Goal: Task Accomplishment & Management: Use online tool/utility

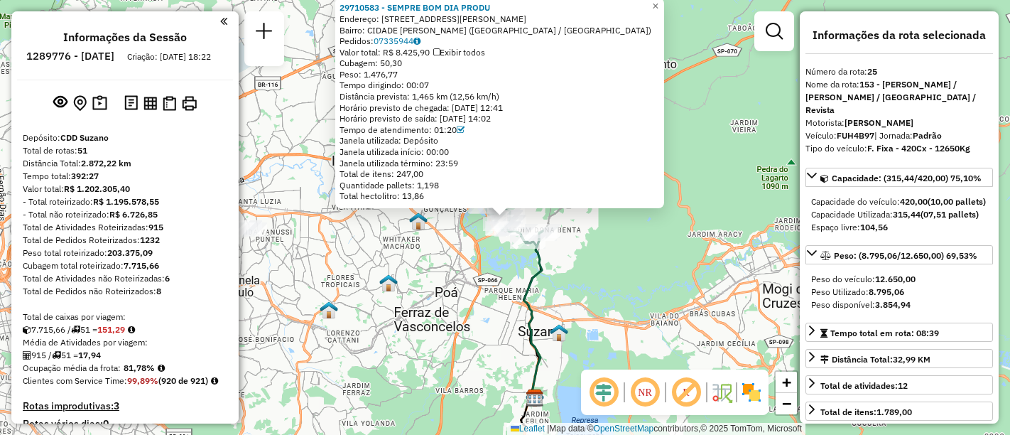
select select "**********"
drag, startPoint x: 666, startPoint y: 1, endPoint x: 654, endPoint y: 26, distance: 27.0
click at [658, 1] on span "×" at bounding box center [655, 6] width 6 height 12
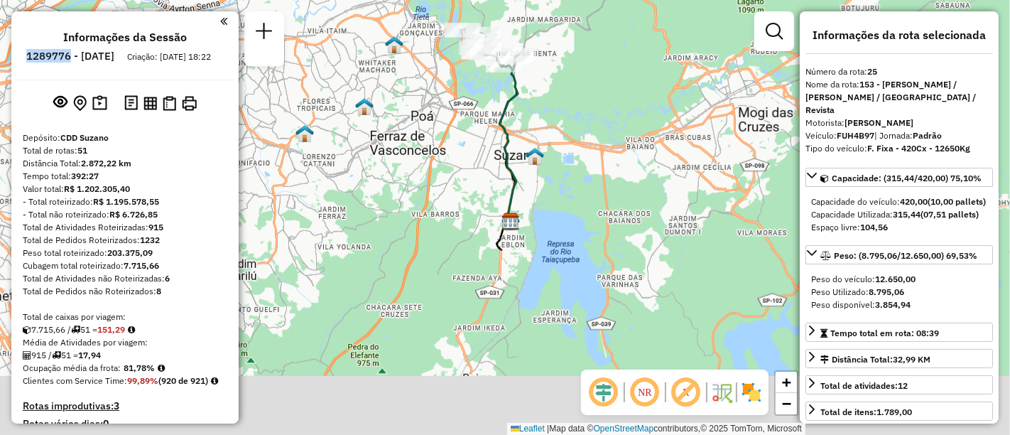
drag, startPoint x: 598, startPoint y: 325, endPoint x: 574, endPoint y: 149, distance: 177.8
click at [574, 149] on div "Janela de atendimento Grade de atendimento Capacidade Transportadoras Veículos …" at bounding box center [505, 217] width 1010 height 435
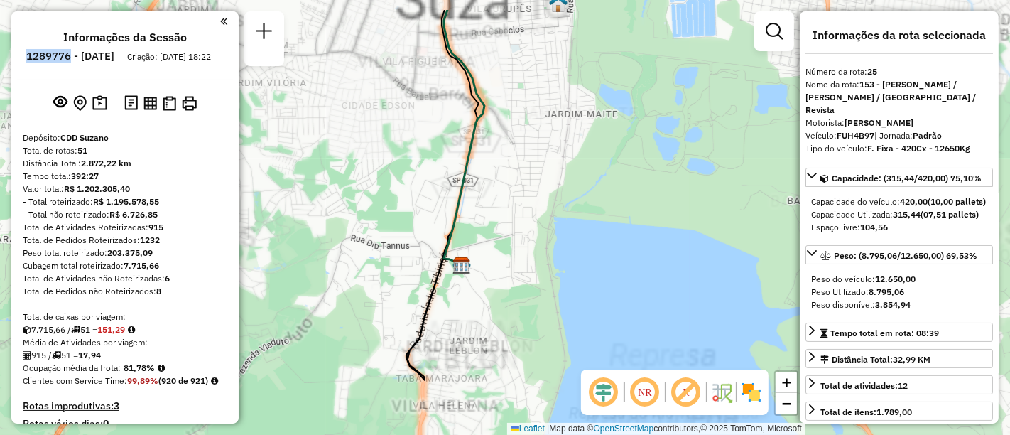
drag, startPoint x: 554, startPoint y: 252, endPoint x: 576, endPoint y: 280, distance: 35.4
click at [578, 280] on div "Janela de atendimento Grade de atendimento Capacidade Transportadoras Veículos …" at bounding box center [505, 217] width 1010 height 435
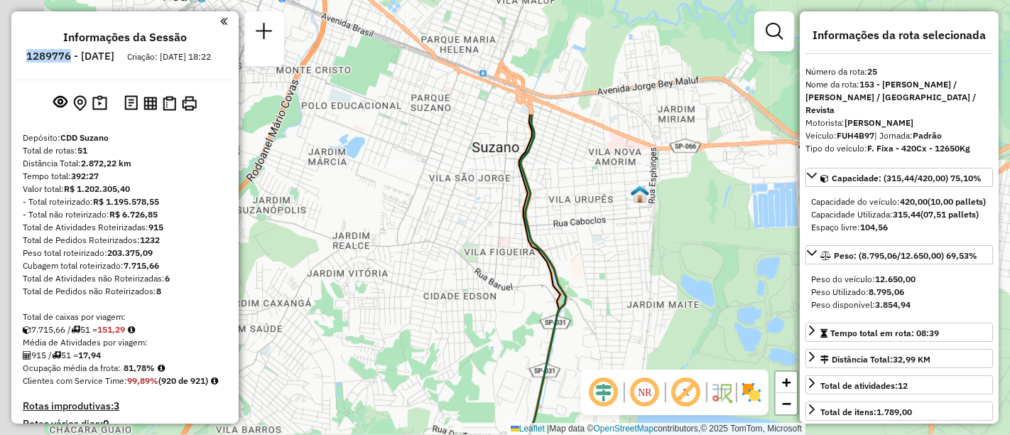
drag, startPoint x: 582, startPoint y: 195, endPoint x: 635, endPoint y: 348, distance: 161.7
click at [634, 347] on div "Janela de atendimento Grade de atendimento Capacidade Transportadoras Veículos …" at bounding box center [505, 217] width 1010 height 435
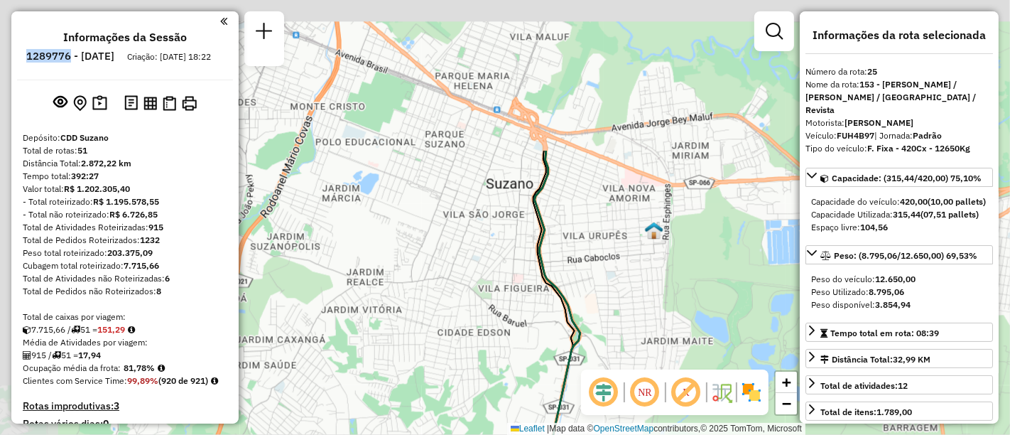
drag, startPoint x: 571, startPoint y: 249, endPoint x: 626, endPoint y: 332, distance: 100.1
click at [626, 332] on div "Janela de atendimento Grade de atendimento Capacidade Transportadoras Veículos …" at bounding box center [505, 217] width 1010 height 435
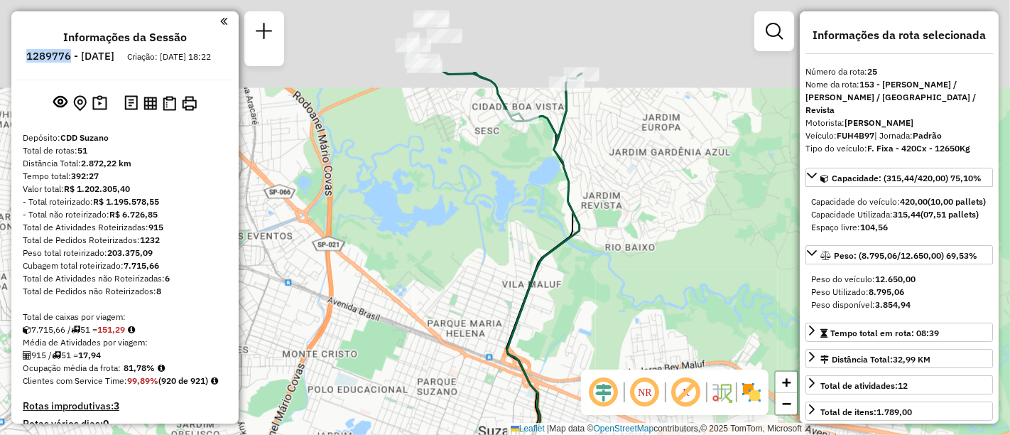
drag, startPoint x: 628, startPoint y: 168, endPoint x: 552, endPoint y: 287, distance: 140.9
click at [552, 289] on div "Janela de atendimento Grade de atendimento Capacidade Transportadoras Veículos …" at bounding box center [505, 217] width 1010 height 435
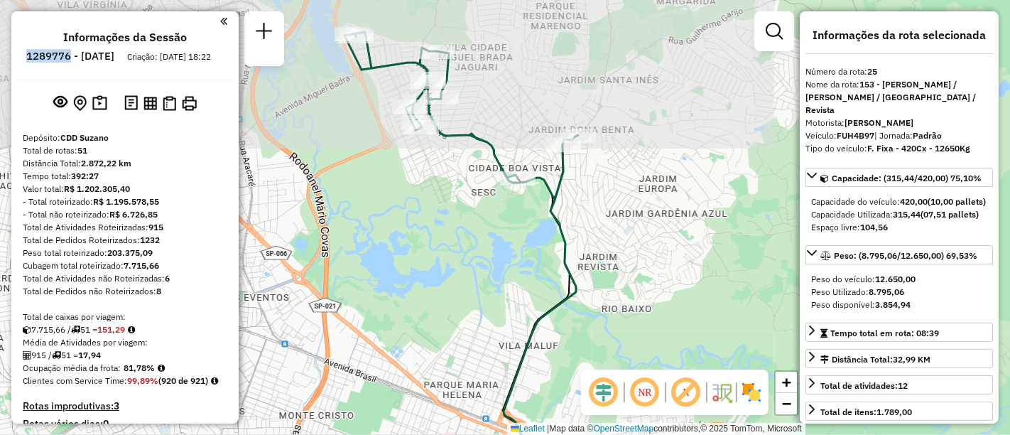
drag, startPoint x: 607, startPoint y: 163, endPoint x: 615, endPoint y: 247, distance: 84.9
click at [631, 247] on div "Janela de atendimento Grade de atendimento Capacidade Transportadoras Veículos …" at bounding box center [505, 217] width 1010 height 435
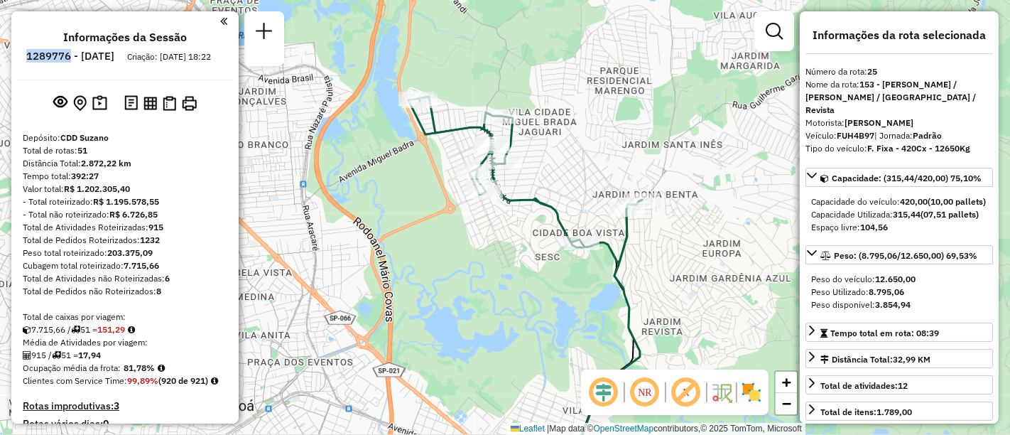
drag, startPoint x: 607, startPoint y: 251, endPoint x: 617, endPoint y: 256, distance: 11.8
click at [617, 256] on icon at bounding box center [525, 180] width 234 height 166
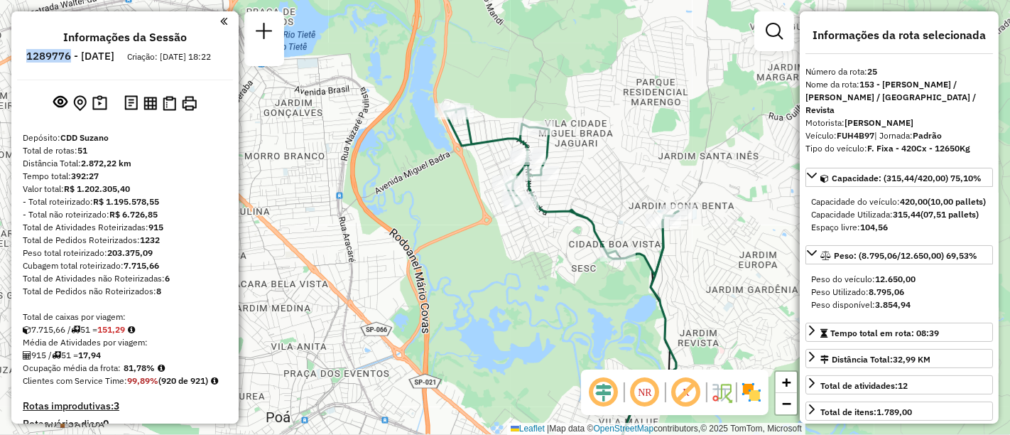
click at [611, 194] on div "Janela de atendimento Grade de atendimento Capacidade Transportadoras Veículos …" at bounding box center [505, 217] width 1010 height 435
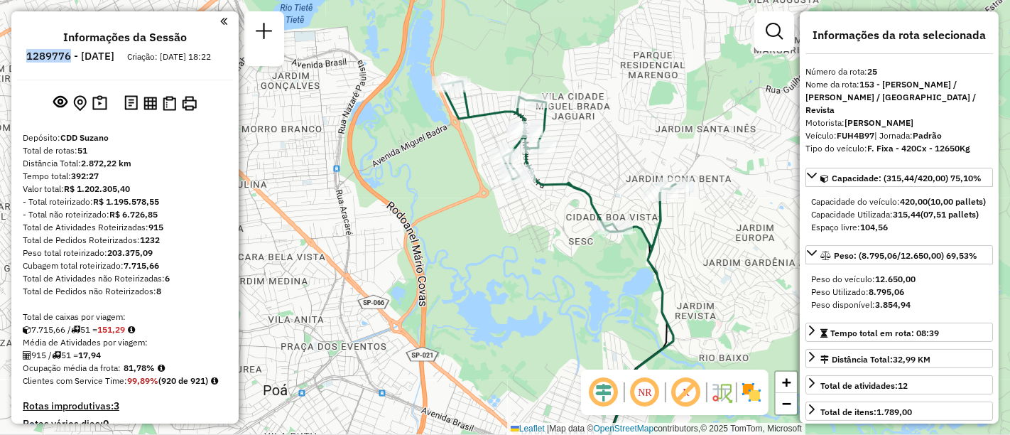
click at [686, 275] on div "Janela de atendimento Grade de atendimento Capacidade Transportadoras Veículos …" at bounding box center [505, 217] width 1010 height 435
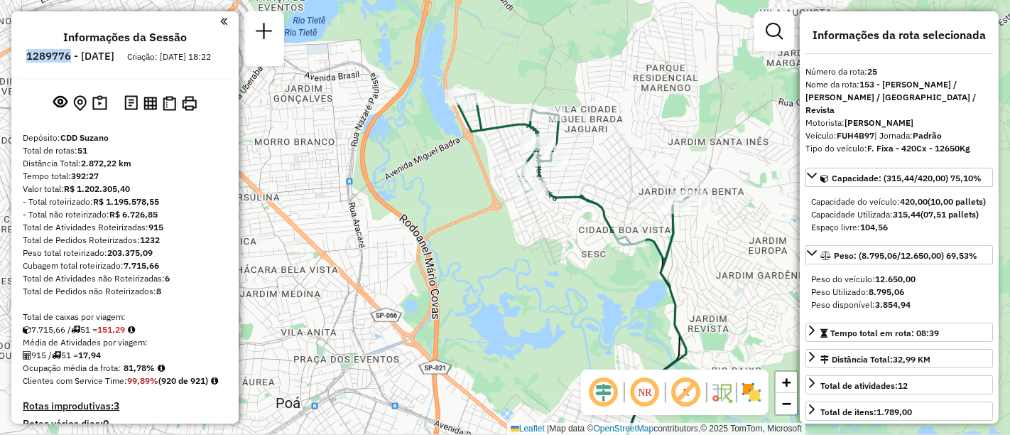
drag, startPoint x: 593, startPoint y: 150, endPoint x: 606, endPoint y: 161, distance: 16.6
click at [606, 163] on div "Janela de atendimento Grade de atendimento Capacidade Transportadoras Veículos …" at bounding box center [505, 217] width 1010 height 435
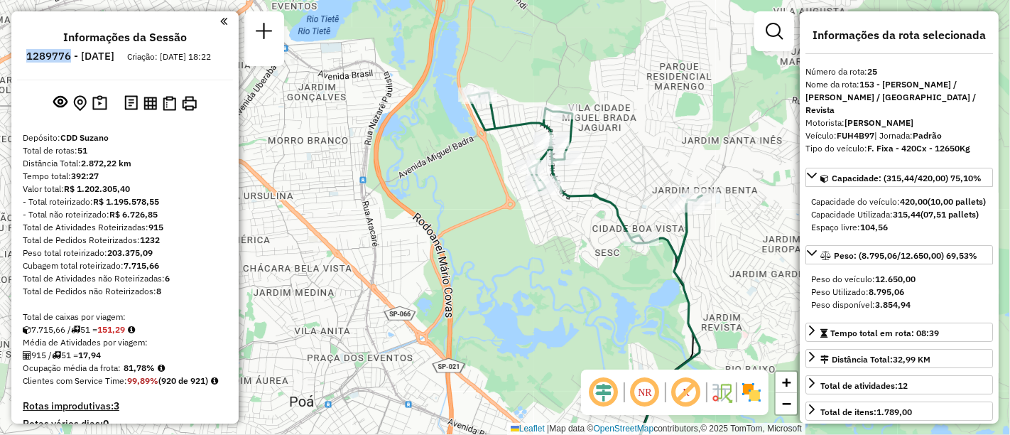
drag, startPoint x: 743, startPoint y: 173, endPoint x: 623, endPoint y: 148, distance: 122.6
click at [623, 148] on div "Janela de atendimento Grade de atendimento Capacidade Transportadoras Veículos …" at bounding box center [505, 217] width 1010 height 435
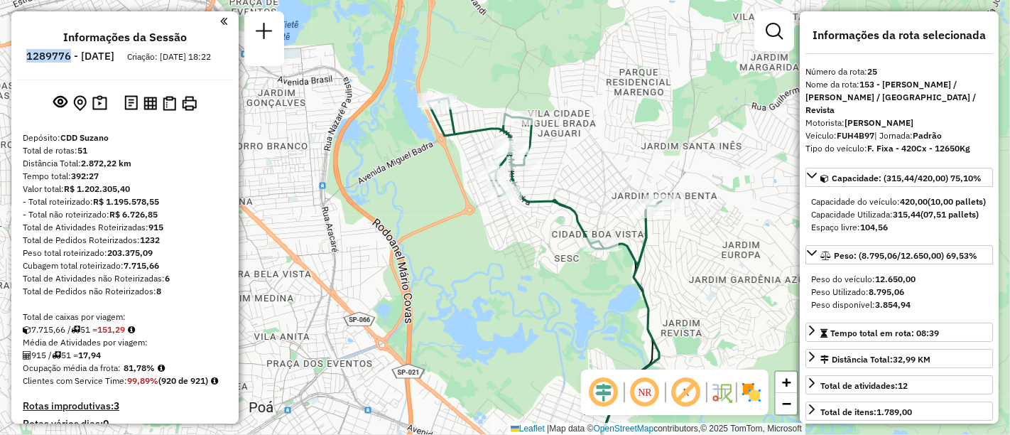
drag, startPoint x: 740, startPoint y: 273, endPoint x: 697, endPoint y: 278, distance: 43.7
click at [698, 278] on div "Janela de atendimento Grade de atendimento Capacidade Transportadoras Veículos …" at bounding box center [505, 217] width 1010 height 435
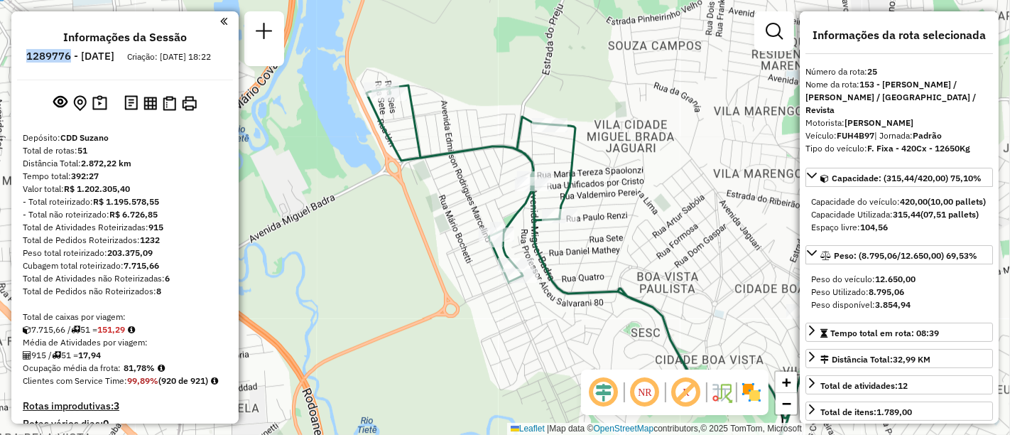
drag, startPoint x: 407, startPoint y: 96, endPoint x: 425, endPoint y: 112, distance: 24.1
click at [425, 112] on div "Janela de atendimento Grade de atendimento Capacidade Transportadoras Veículos …" at bounding box center [505, 217] width 1010 height 435
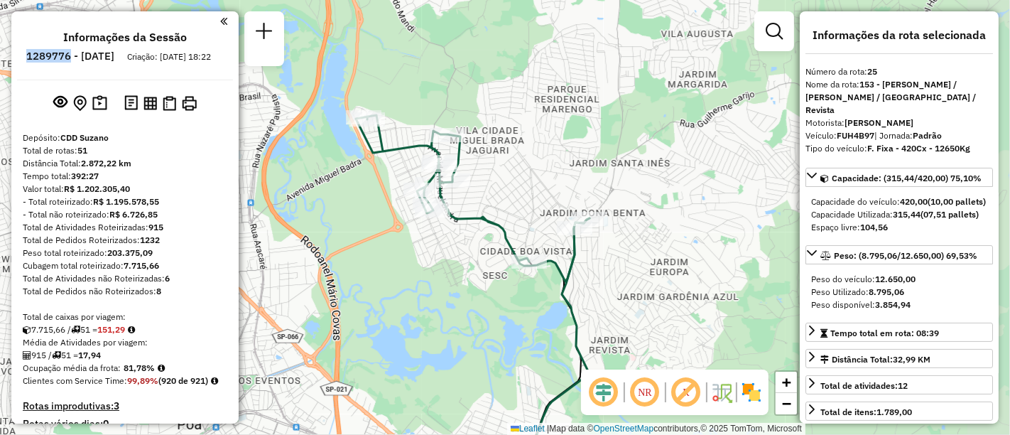
drag, startPoint x: 702, startPoint y: 197, endPoint x: 533, endPoint y: 183, distance: 169.6
click at [533, 183] on div "Janela de atendimento Grade de atendimento Capacidade Transportadoras Veículos …" at bounding box center [505, 217] width 1010 height 435
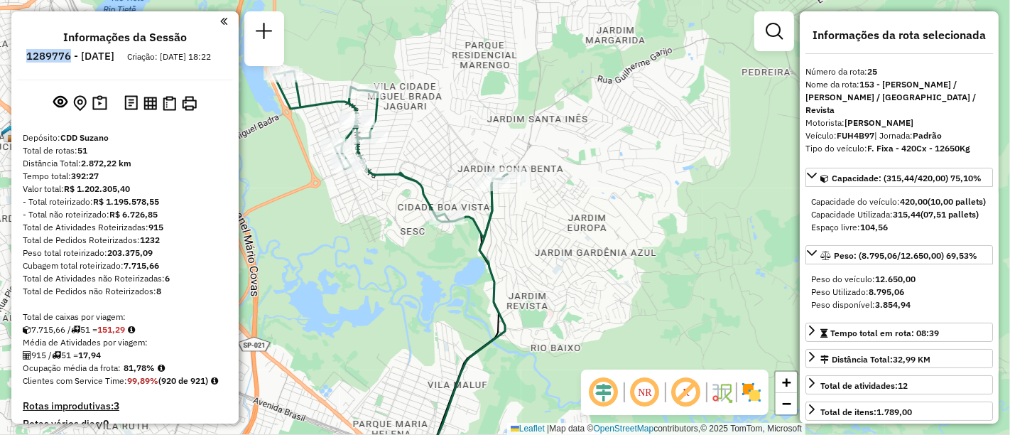
drag, startPoint x: 719, startPoint y: 281, endPoint x: 647, endPoint y: 246, distance: 79.4
click at [647, 246] on div "Janela de atendimento Grade de atendimento Capacidade Transportadoras Veículos …" at bounding box center [505, 217] width 1010 height 435
drag, startPoint x: 541, startPoint y: 231, endPoint x: 602, endPoint y: 260, distance: 68.3
click at [602, 260] on div "Janela de atendimento Grade de atendimento Capacidade Transportadoras Veículos …" at bounding box center [505, 217] width 1010 height 435
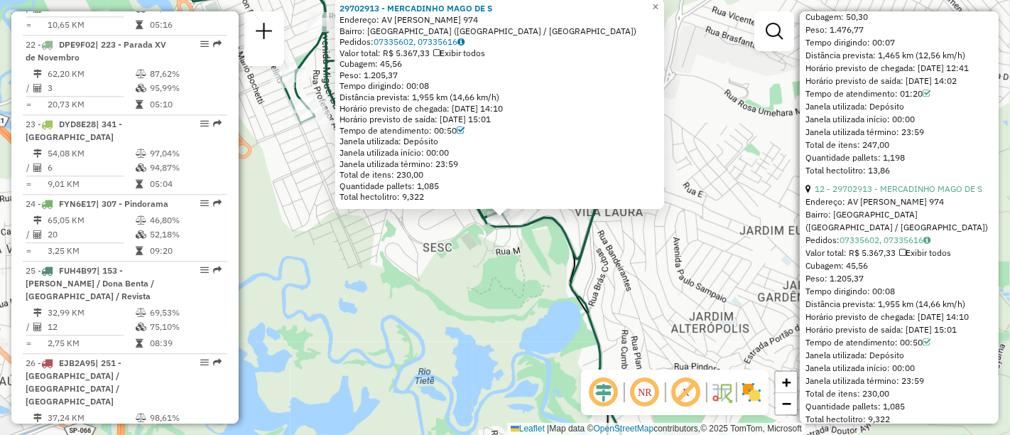
scroll to position [3174, 0]
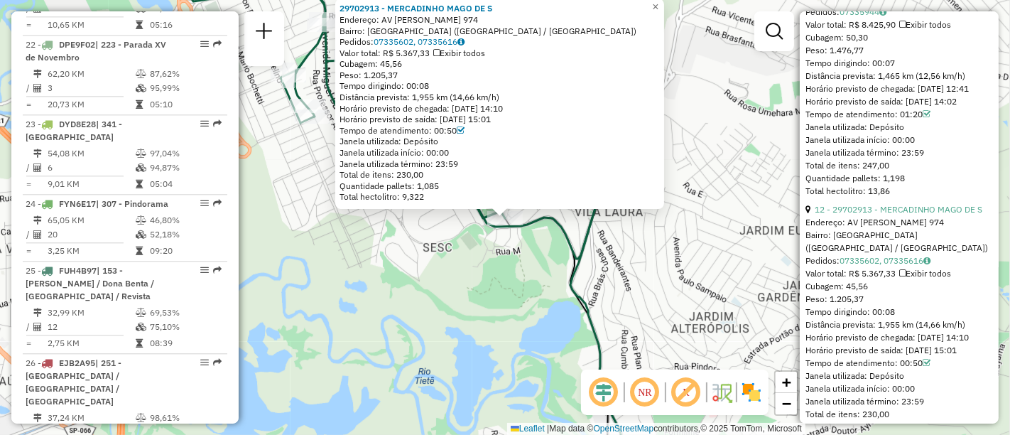
drag, startPoint x: 673, startPoint y: 256, endPoint x: 685, endPoint y: 259, distance: 12.3
click at [673, 256] on div "29702913 - MERCADINHO MAGO DE S Endereço: AV [PERSON_NAME] 974 Bairro: [GEOGRAP…" at bounding box center [505, 217] width 1010 height 435
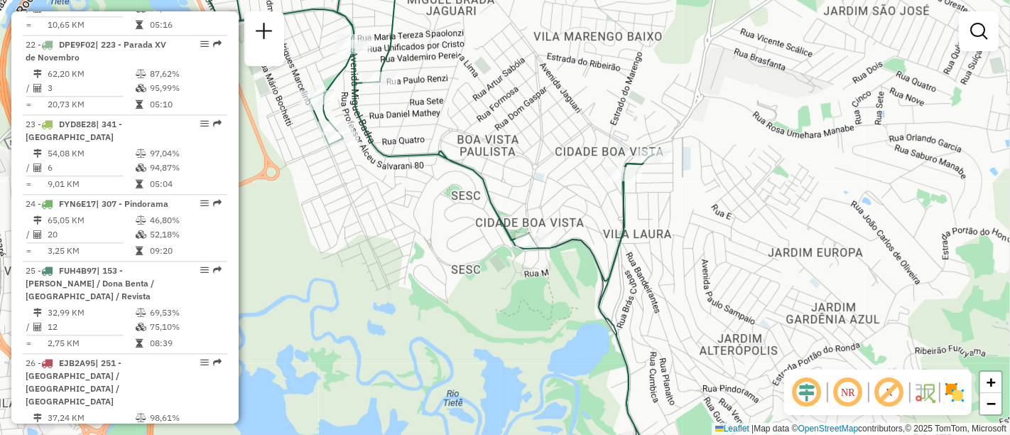
click at [668, 245] on div "Janela de atendimento Grade de atendimento Capacidade Transportadoras Veículos …" at bounding box center [505, 217] width 1010 height 435
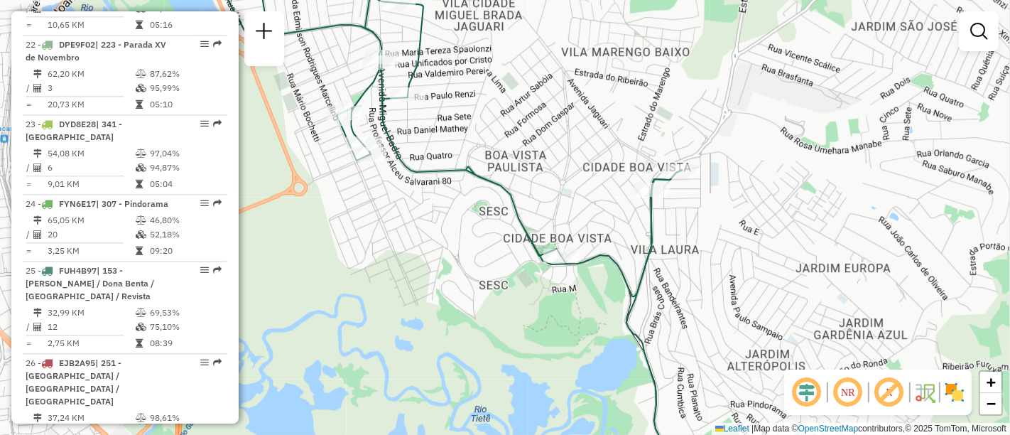
click at [495, 134] on div "Janela de atendimento Grade de atendimento Capacidade Transportadoras Veículos …" at bounding box center [505, 217] width 1010 height 435
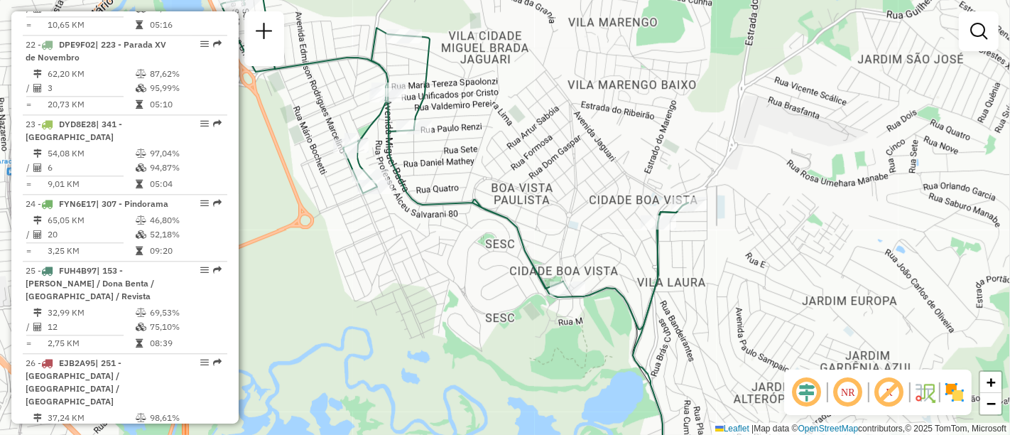
drag, startPoint x: 684, startPoint y: 139, endPoint x: 685, endPoint y: 161, distance: 22.8
click at [685, 161] on div "Janela de atendimento Grade de atendimento Capacidade Transportadoras Veículos …" at bounding box center [505, 217] width 1010 height 435
click at [854, 393] on em at bounding box center [848, 392] width 34 height 34
click at [850, 394] on em at bounding box center [848, 392] width 34 height 34
click at [886, 394] on em at bounding box center [889, 392] width 34 height 34
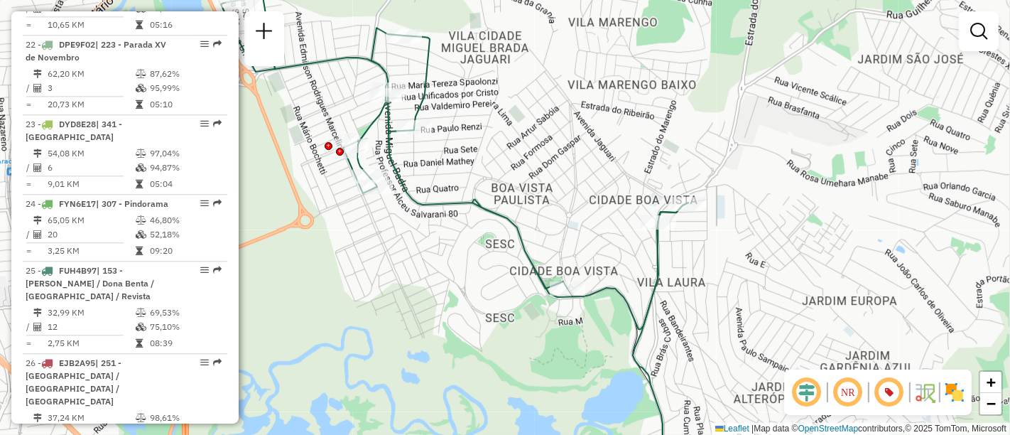
click at [887, 392] on em at bounding box center [889, 392] width 34 height 34
click at [887, 393] on em at bounding box center [889, 392] width 34 height 34
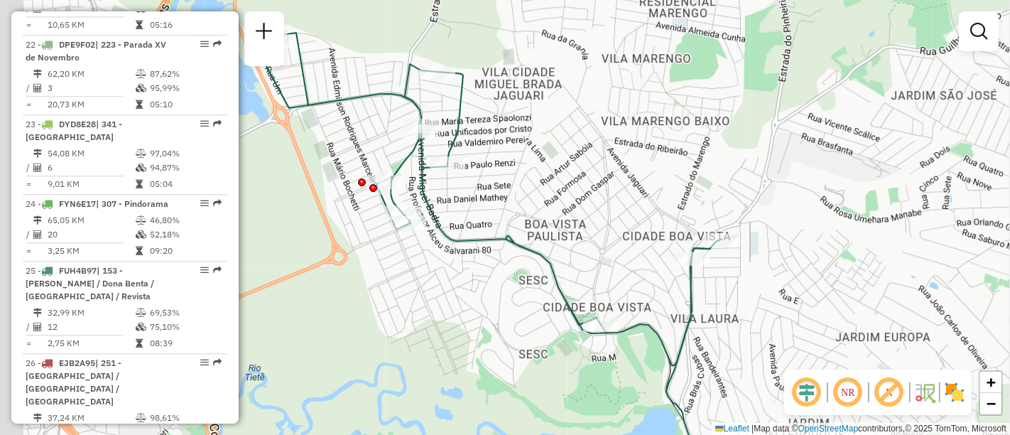
drag, startPoint x: 734, startPoint y: 280, endPoint x: 497, endPoint y: 264, distance: 237.8
click at [757, 305] on div "Janela de atendimento Grade de atendimento Capacidade Transportadoras Veículos …" at bounding box center [505, 217] width 1010 height 435
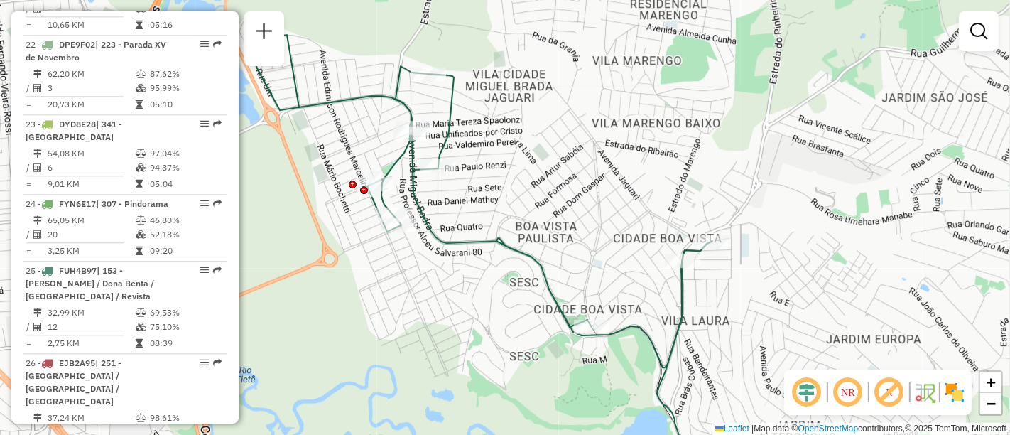
drag, startPoint x: 766, startPoint y: 298, endPoint x: 759, endPoint y: 301, distance: 7.9
click at [759, 301] on div "Janela de atendimento Grade de atendimento Capacidade Transportadoras Veículos …" at bounding box center [505, 217] width 1010 height 435
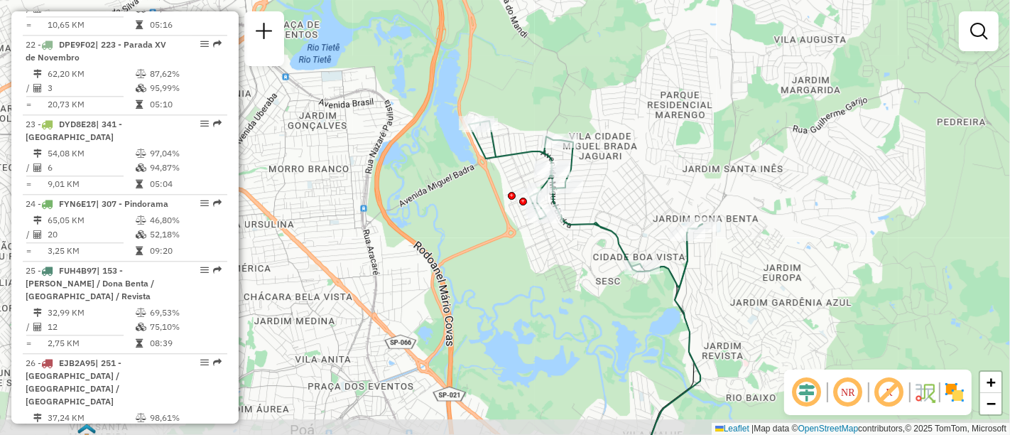
drag, startPoint x: 783, startPoint y: 287, endPoint x: 740, endPoint y: 249, distance: 56.9
click at [740, 249] on div "Janela de atendimento Grade de atendimento Capacidade Transportadoras Veículos …" at bounding box center [505, 217] width 1010 height 435
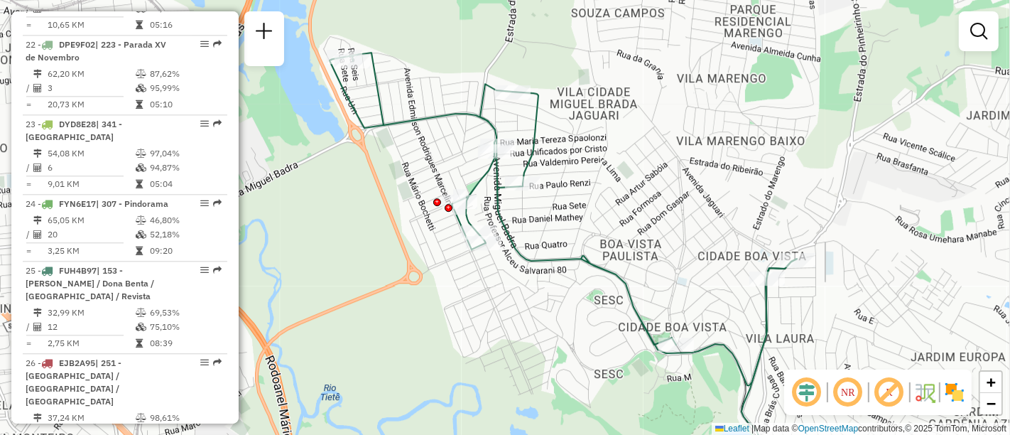
drag, startPoint x: 737, startPoint y: 271, endPoint x: 854, endPoint y: 346, distance: 139.3
click at [852, 349] on div "Janela de atendimento Grade de atendimento Capacidade Transportadoras Veículos …" at bounding box center [505, 217] width 1010 height 435
